Goal: Find specific page/section: Locate a particular part of the current website

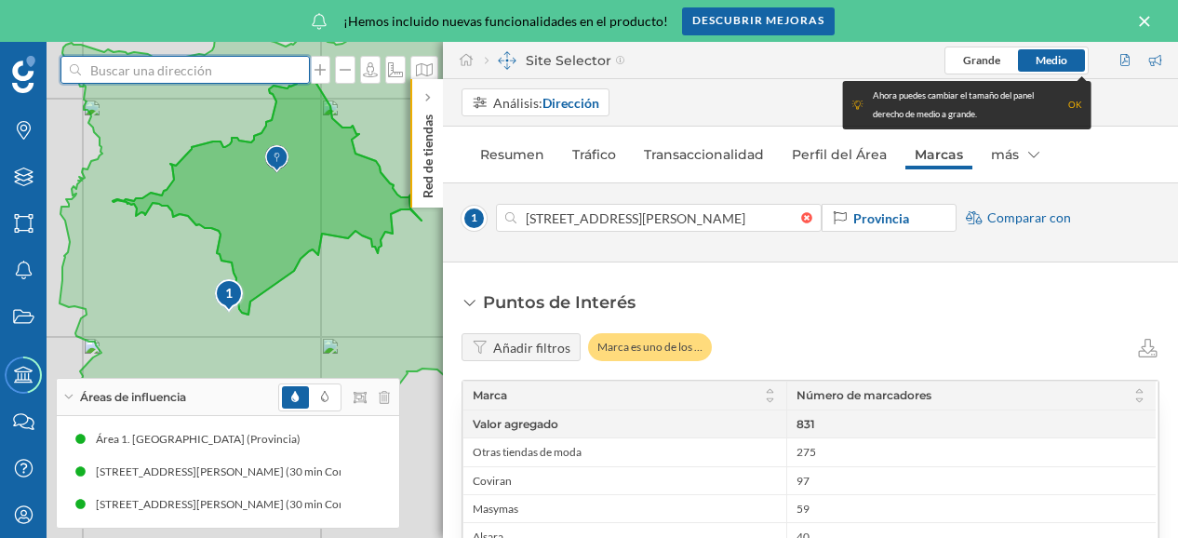
click at [115, 62] on input at bounding box center [185, 70] width 208 height 28
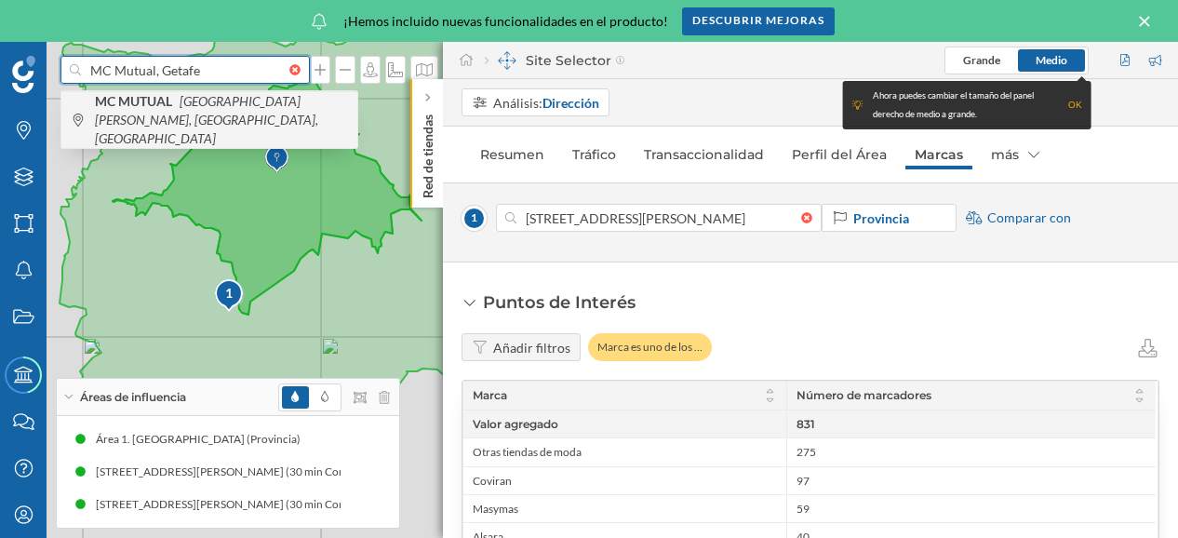
type input "MC Mutual, Getafe"
click at [195, 110] on span "MC MUTUAL [GEOGRAPHIC_DATA][PERSON_NAME], [GEOGRAPHIC_DATA], [GEOGRAPHIC_DATA]" at bounding box center [221, 120] width 253 height 56
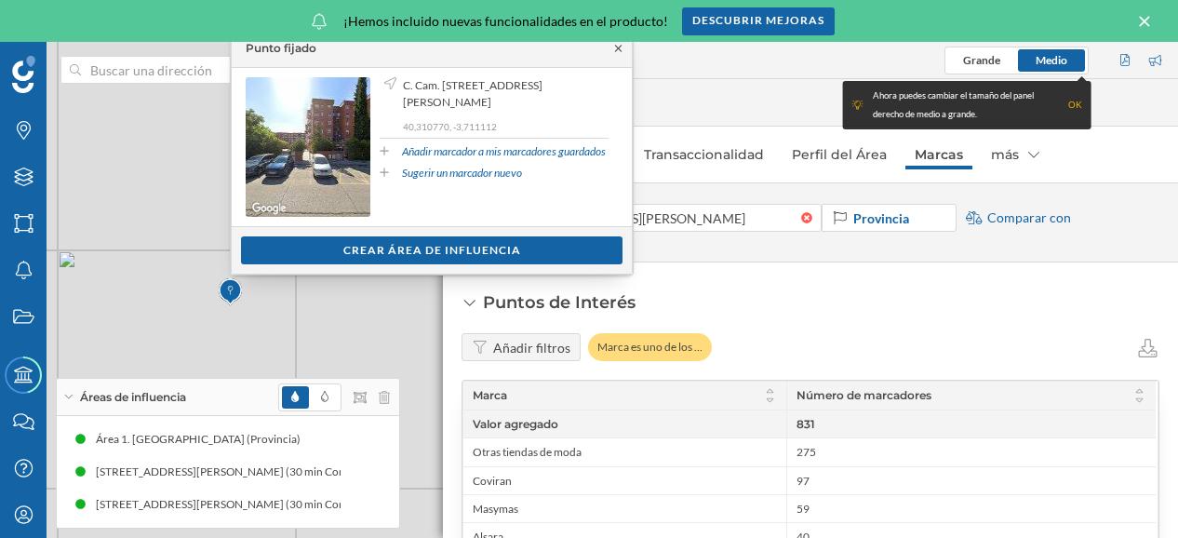
click at [622, 49] on icon at bounding box center [618, 48] width 14 height 11
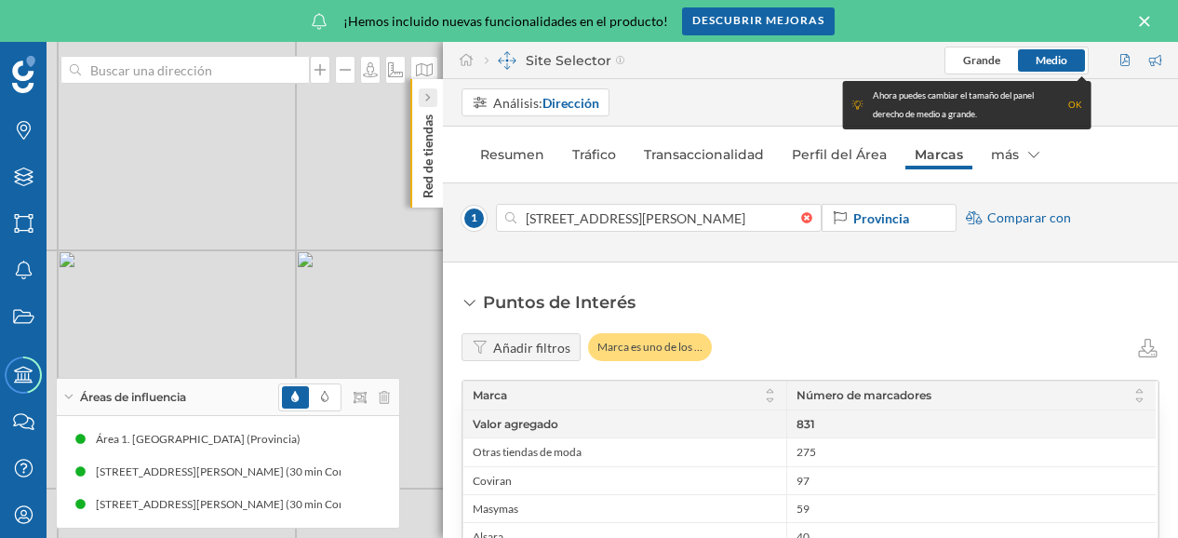
click at [432, 99] on div at bounding box center [428, 97] width 19 height 19
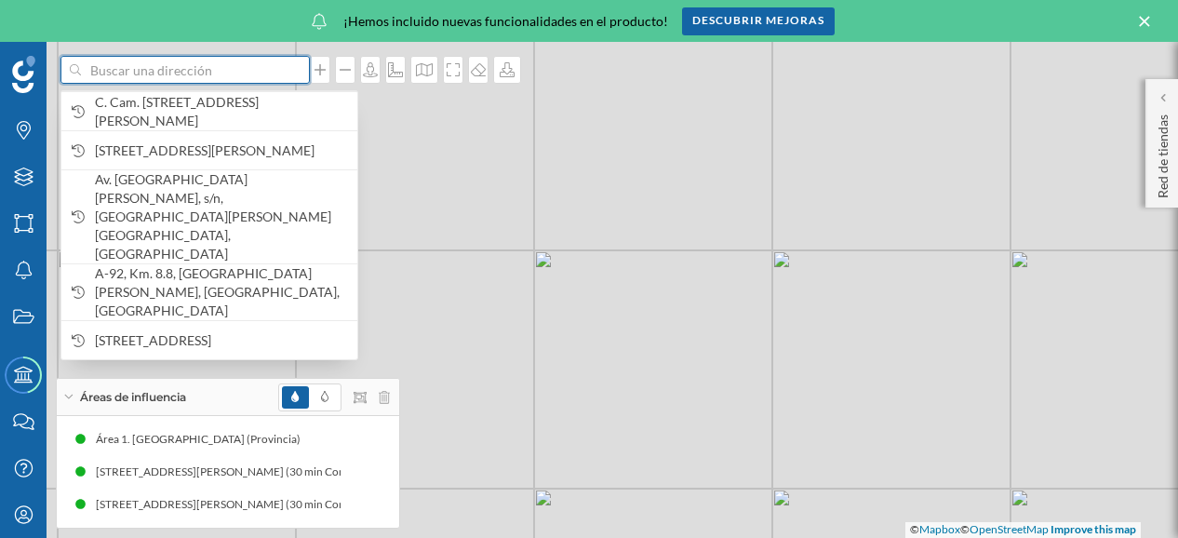
click at [144, 73] on input at bounding box center [185, 70] width 208 height 28
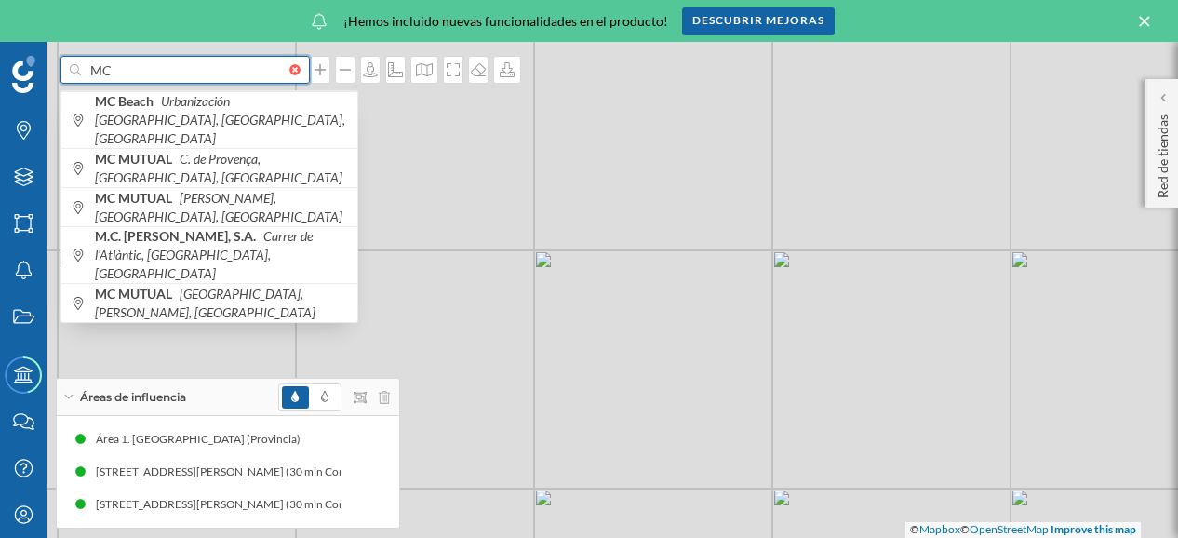
type input "M"
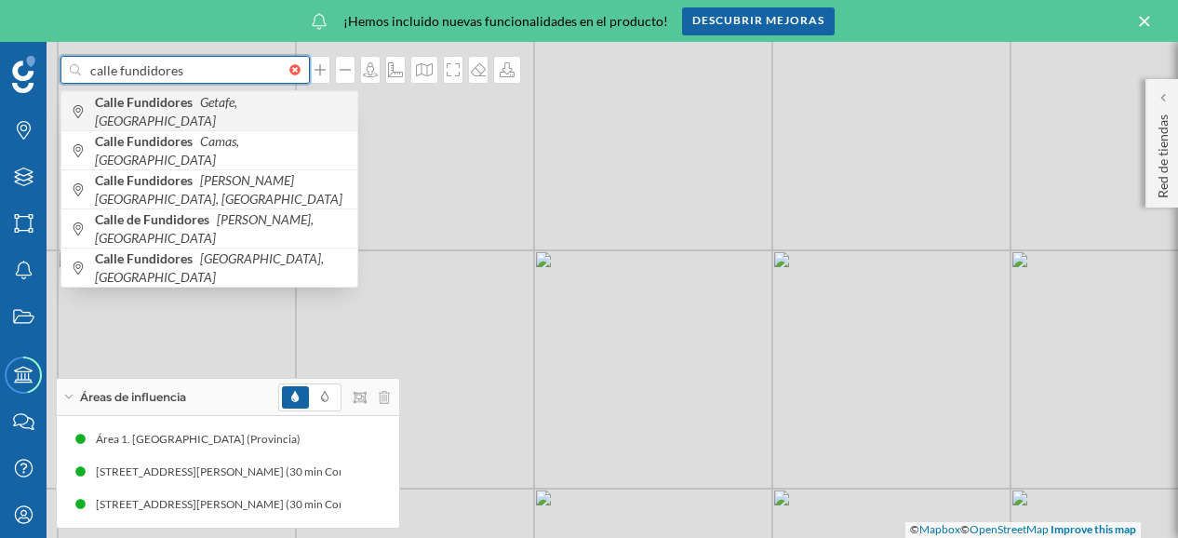
type input "calle fundidores"
click at [166, 118] on span "Calle Fundidores Getafe, [GEOGRAPHIC_DATA]" at bounding box center [221, 111] width 253 height 37
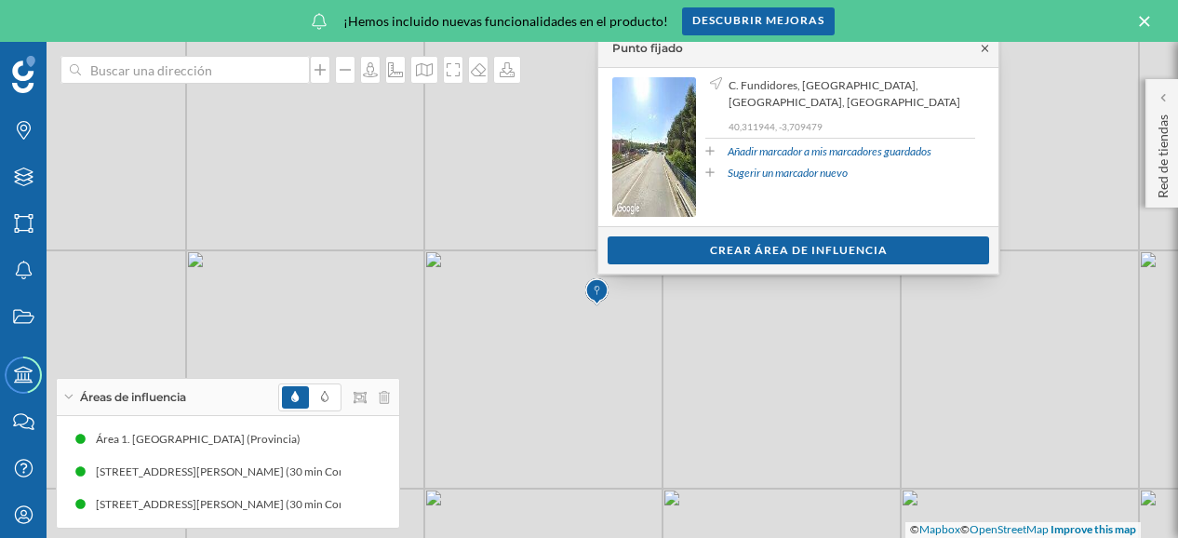
click at [980, 47] on icon at bounding box center [985, 48] width 14 height 11
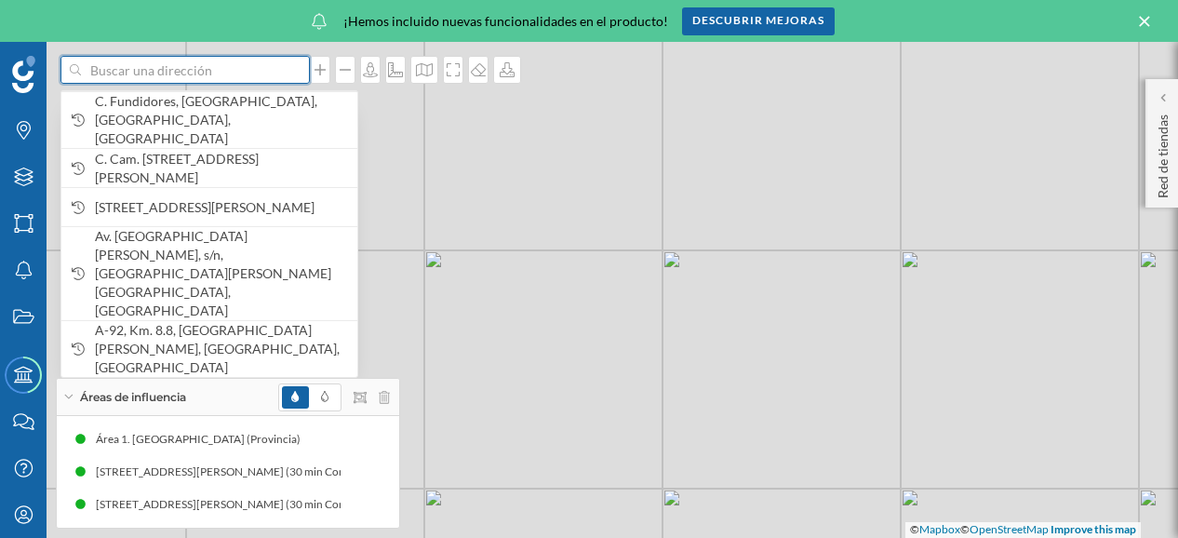
click at [106, 70] on input at bounding box center [185, 70] width 208 height 28
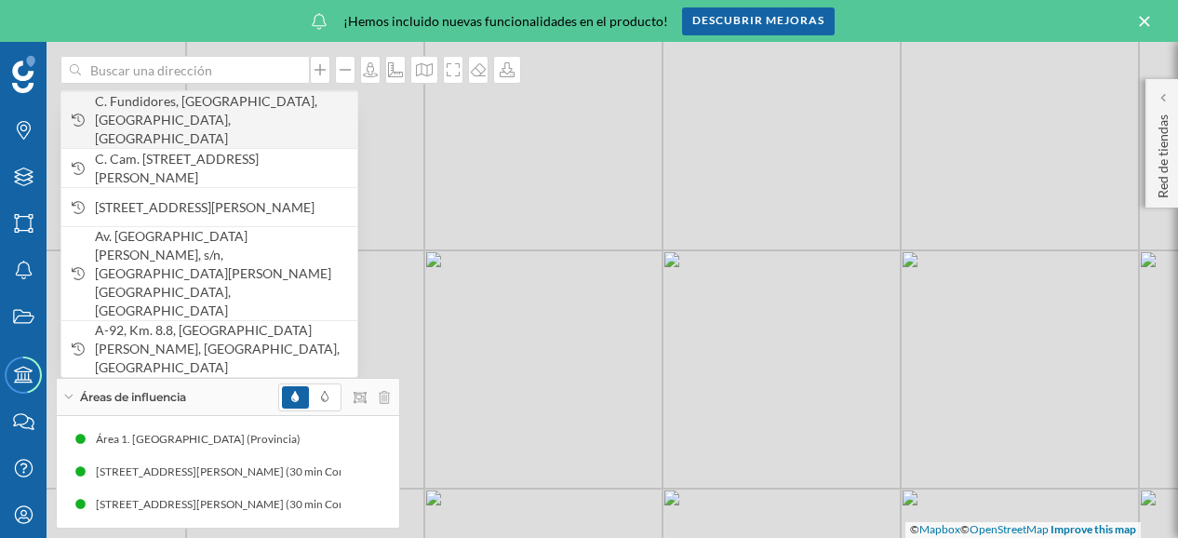
click at [153, 117] on span "C. Fundidores, [GEOGRAPHIC_DATA], [GEOGRAPHIC_DATA], [GEOGRAPHIC_DATA]" at bounding box center [221, 120] width 253 height 56
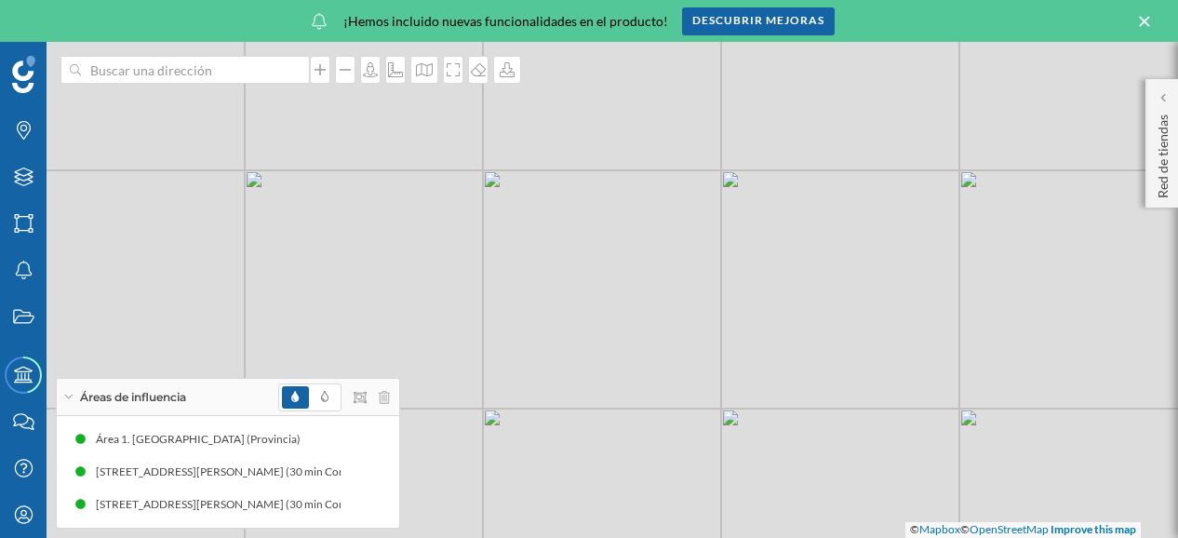
drag, startPoint x: 701, startPoint y: 364, endPoint x: 652, endPoint y: 491, distance: 136.7
click at [655, 503] on div "1 © Mapbox © OpenStreetMap Improve this map" at bounding box center [589, 290] width 1178 height 496
drag, startPoint x: 693, startPoint y: 343, endPoint x: 698, endPoint y: 381, distance: 38.4
click at [698, 381] on div "1 © Mapbox © OpenStreetMap Improve this map" at bounding box center [589, 290] width 1178 height 496
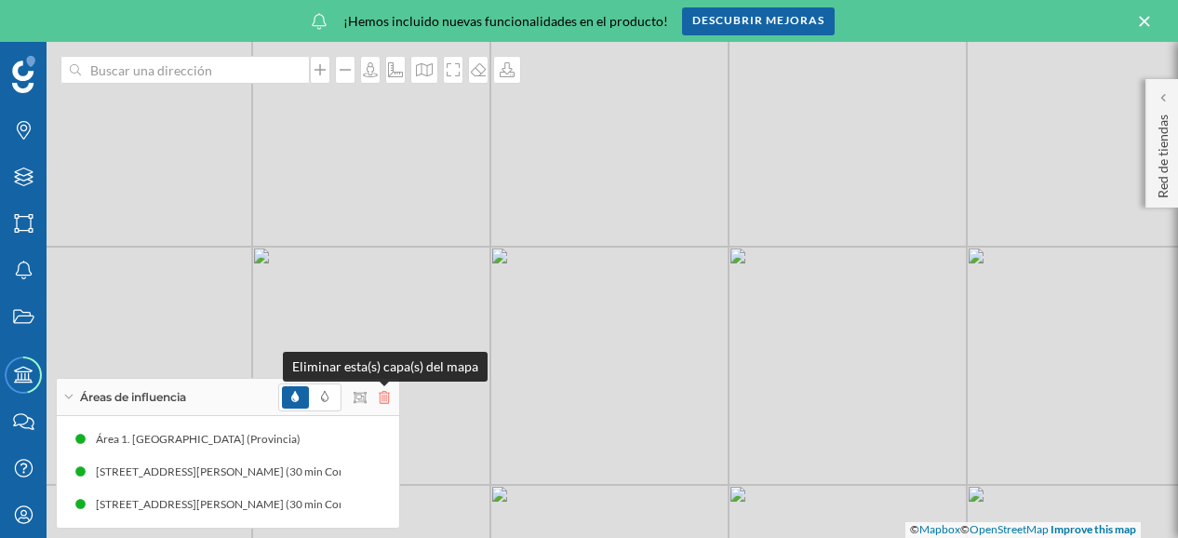
click at [384, 397] on icon at bounding box center [384, 397] width 11 height 13
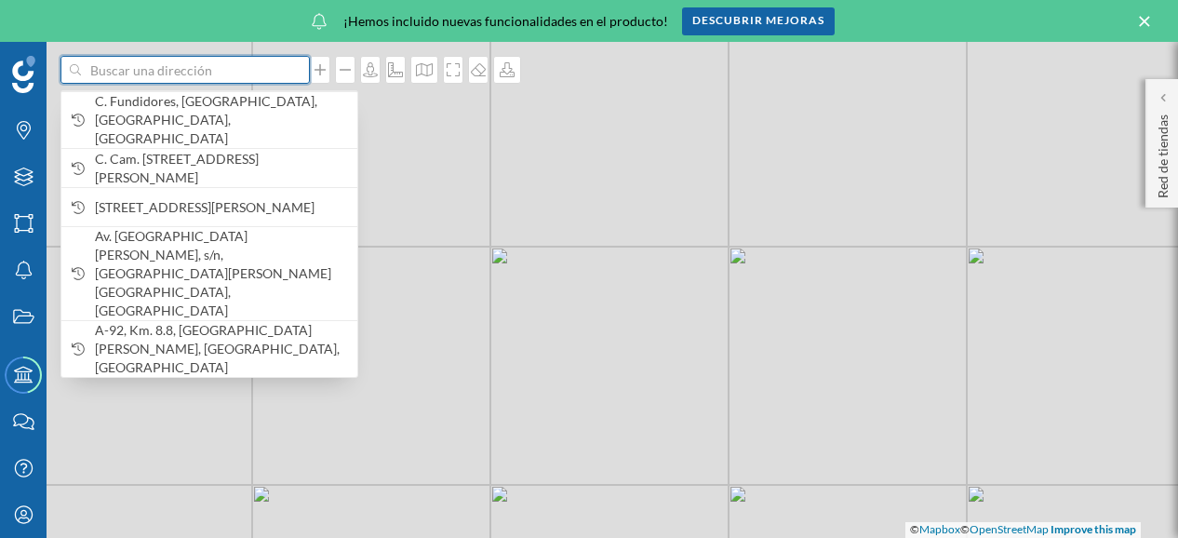
click at [114, 70] on input at bounding box center [185, 70] width 208 height 28
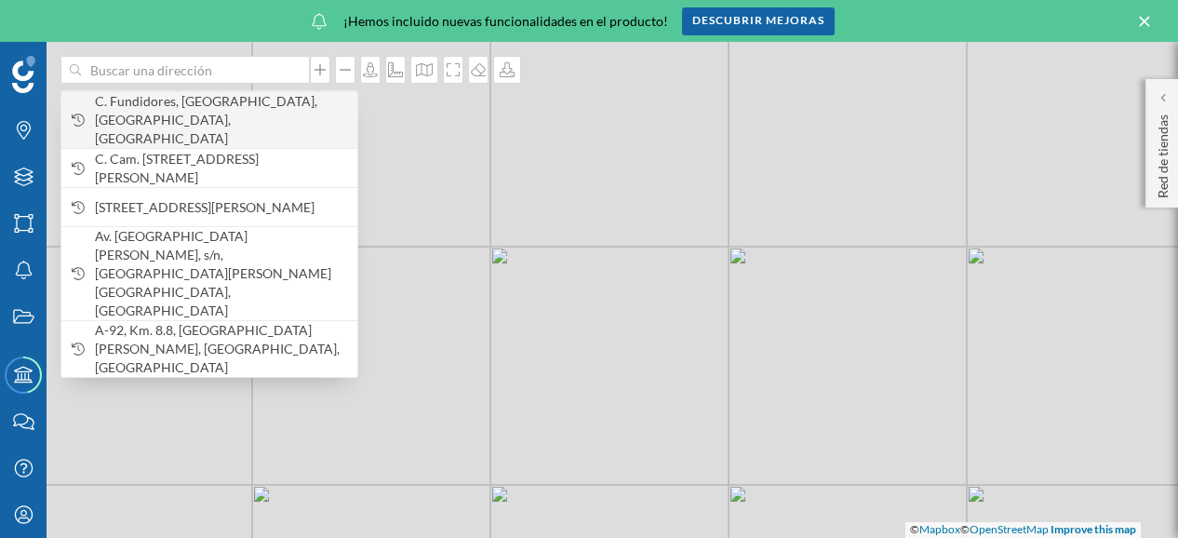
click at [152, 109] on span "C. Fundidores, [GEOGRAPHIC_DATA], [GEOGRAPHIC_DATA], [GEOGRAPHIC_DATA]" at bounding box center [221, 120] width 253 height 56
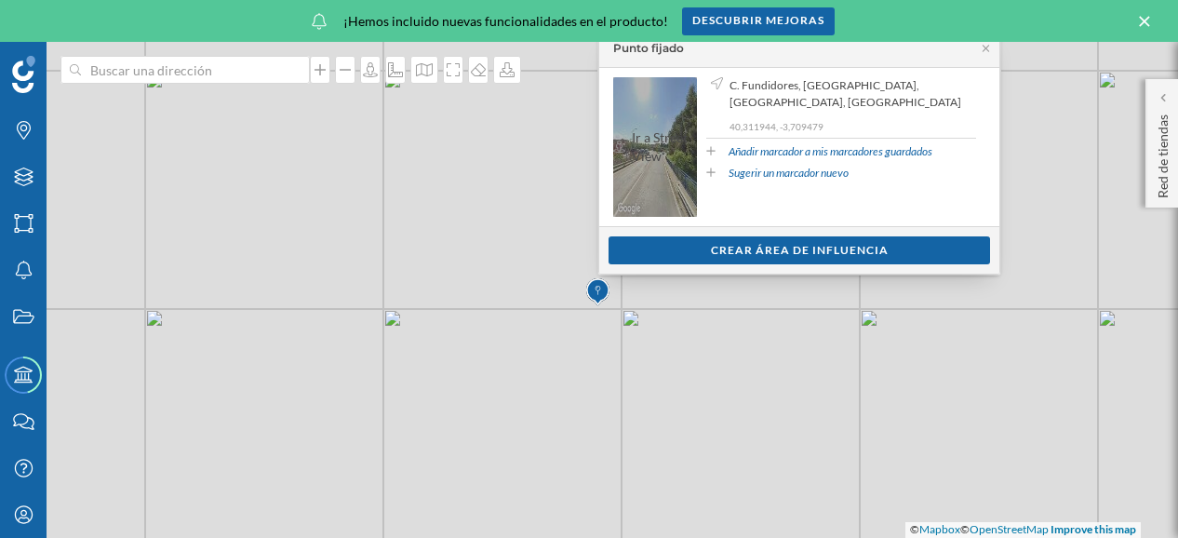
click at [671, 176] on span "Ir a Street View" at bounding box center [655, 147] width 84 height 140
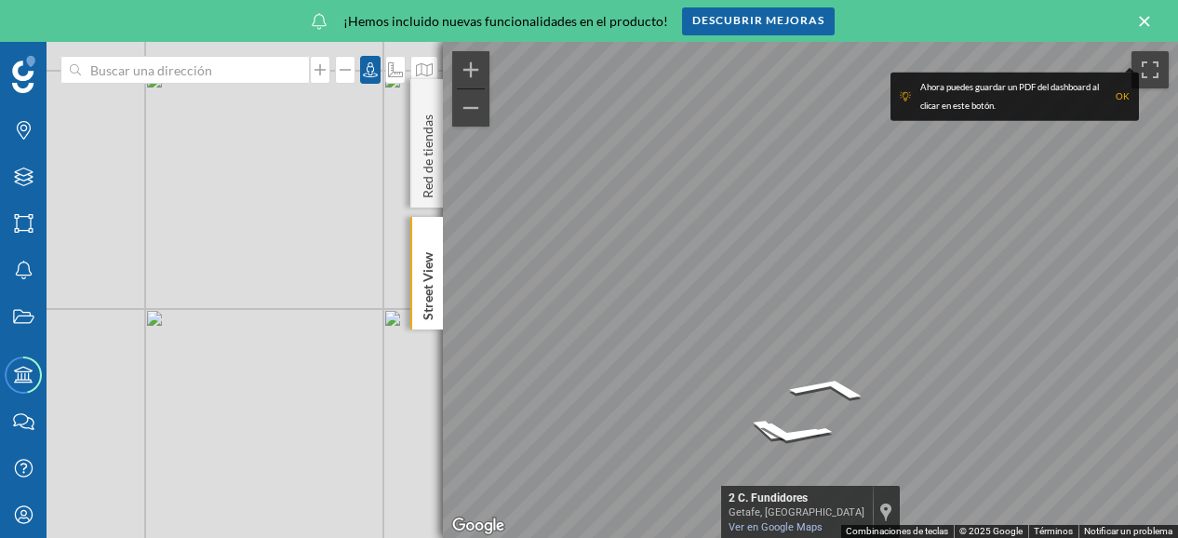
click at [1141, 20] on icon at bounding box center [1144, 21] width 20 height 17
